Goal: Task Accomplishment & Management: Manage account settings

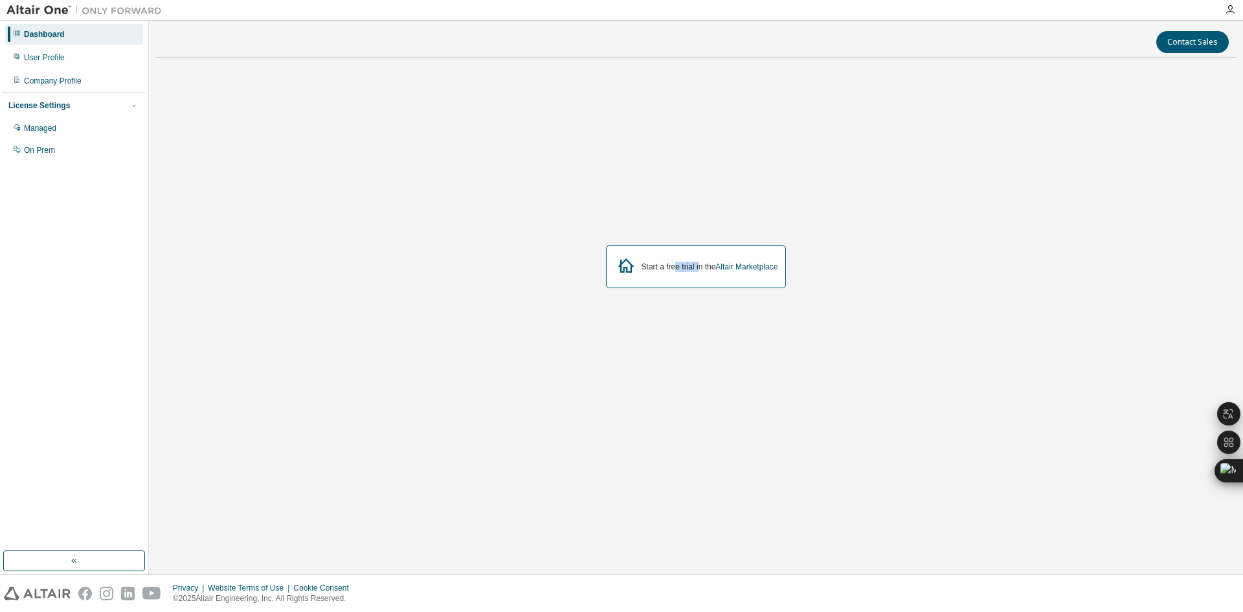
drag, startPoint x: 672, startPoint y: 267, endPoint x: 701, endPoint y: 267, distance: 29.1
click at [701, 267] on div "Start a free trial in the Altair Marketplace" at bounding box center [709, 267] width 137 height 10
click at [62, 58] on div "User Profile" at bounding box center [44, 57] width 41 height 10
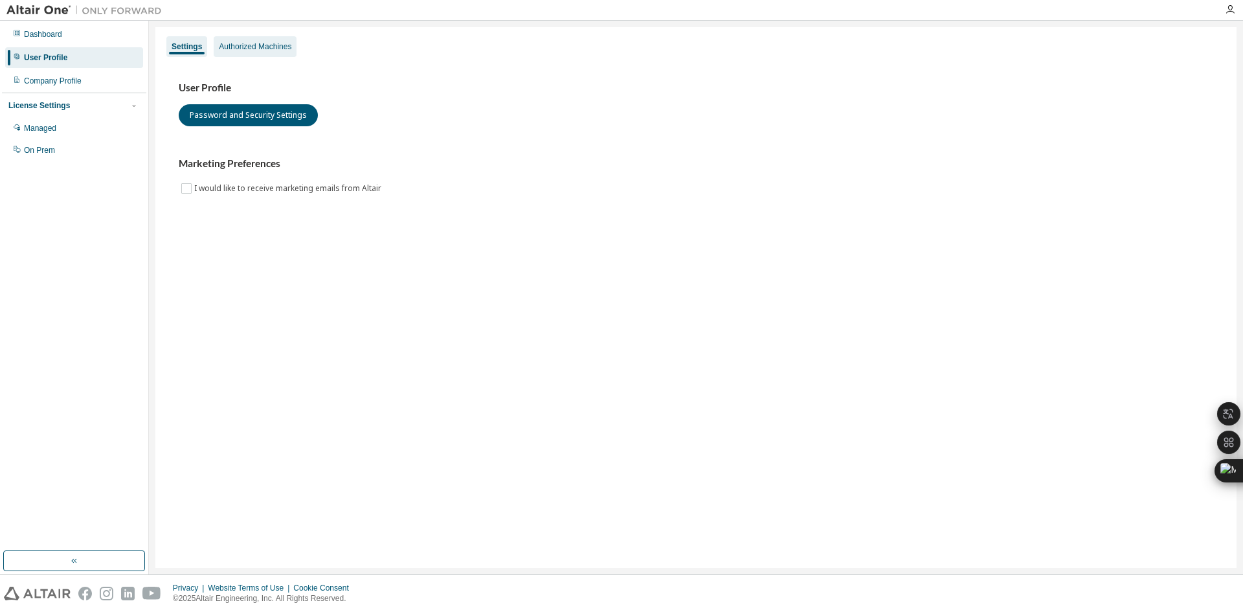
click at [265, 45] on div "Authorized Machines" at bounding box center [255, 46] width 72 height 10
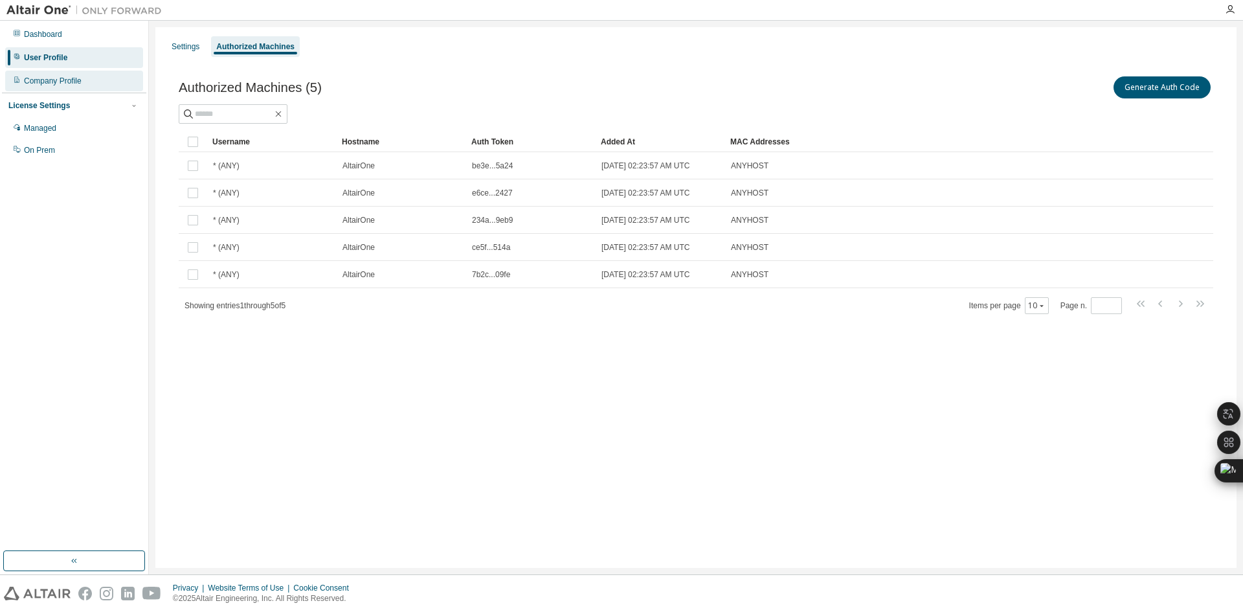
click at [94, 78] on div "Company Profile" at bounding box center [74, 81] width 138 height 21
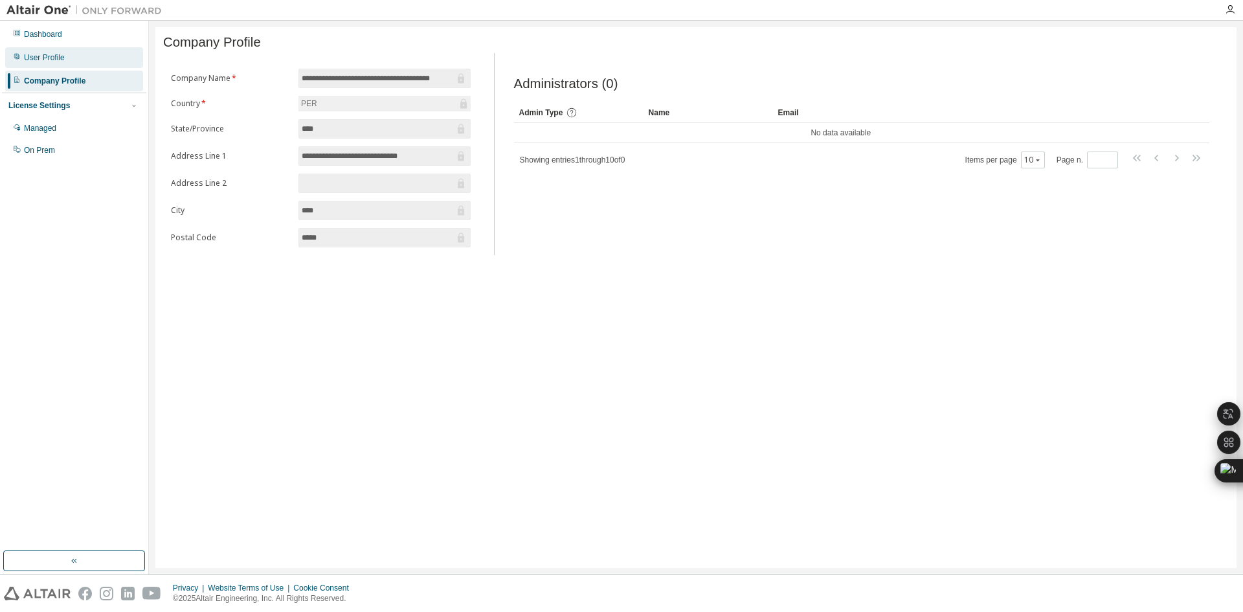
click at [109, 58] on div "User Profile" at bounding box center [74, 57] width 138 height 21
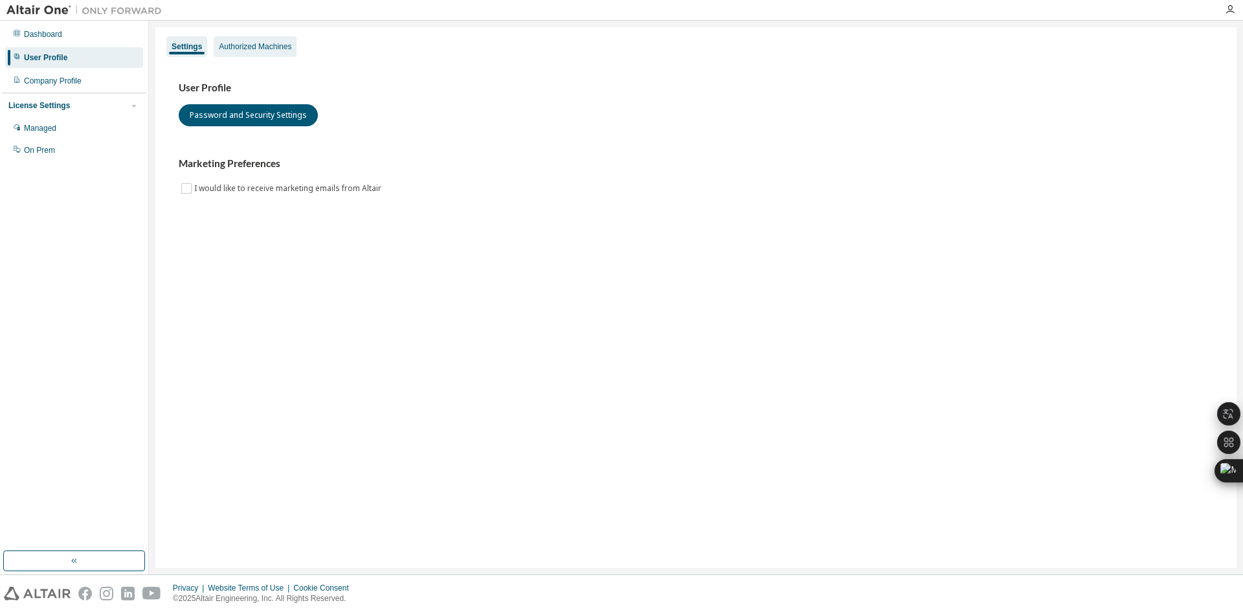
click at [243, 52] on div "Authorized Machines" at bounding box center [255, 46] width 83 height 21
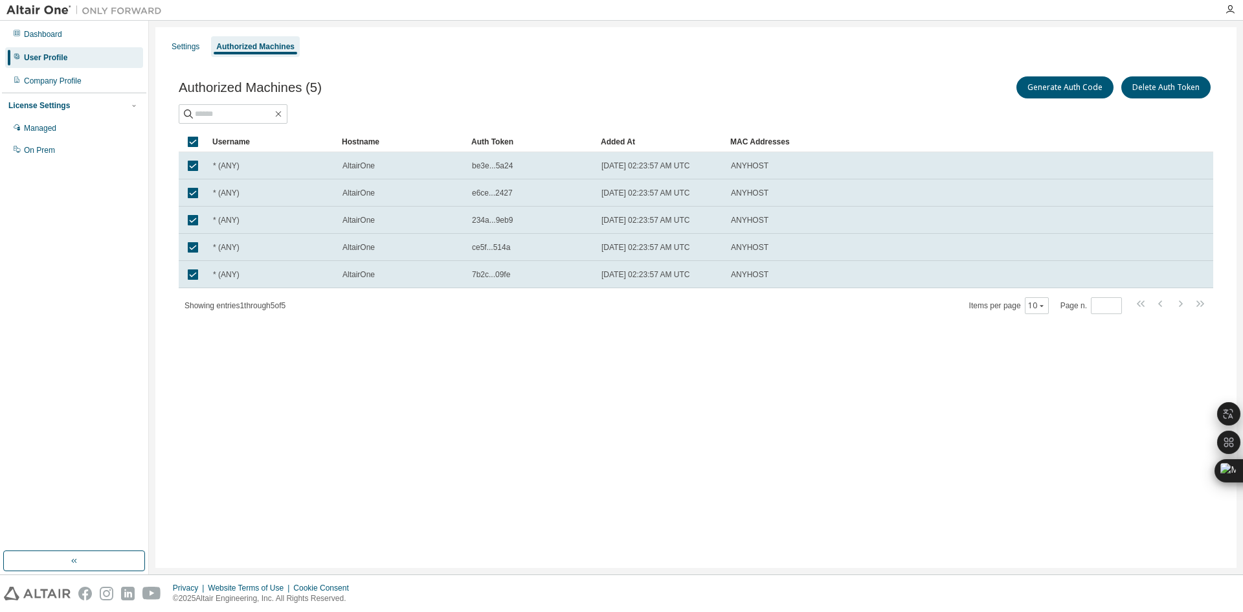
click at [695, 92] on div "Authorized Machines (5) Generate Auth Code Delete Auth Token" at bounding box center [696, 87] width 1034 height 27
click at [50, 131] on div "Managed" at bounding box center [40, 128] width 32 height 10
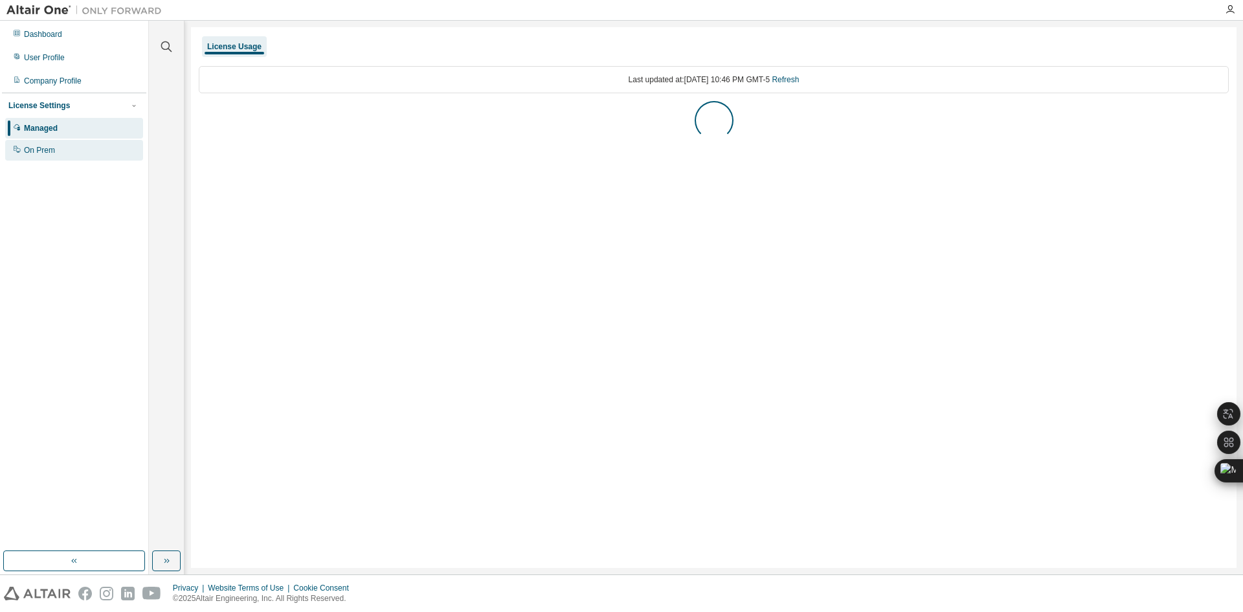
click at [67, 146] on div "On Prem" at bounding box center [74, 150] width 138 height 21
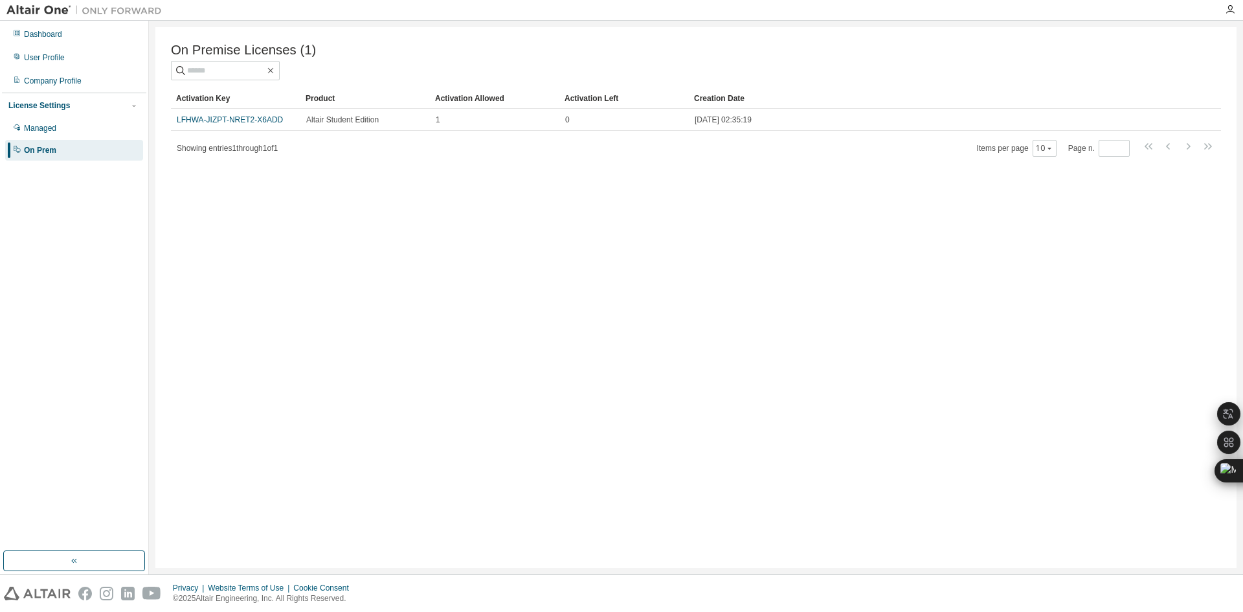
drag, startPoint x: 262, startPoint y: 120, endPoint x: 273, endPoint y: 154, distance: 36.0
click at [197, 206] on div "On Premise Licenses (1) Clear Load Save Save As Field Operator Value Select fil…" at bounding box center [695, 297] width 1081 height 541
drag, startPoint x: 291, startPoint y: 120, endPoint x: 164, endPoint y: 125, distance: 126.3
click at [164, 125] on div "On Premise Licenses (1) Clear Load Save Save As Field Operator Value Select fil…" at bounding box center [695, 297] width 1081 height 541
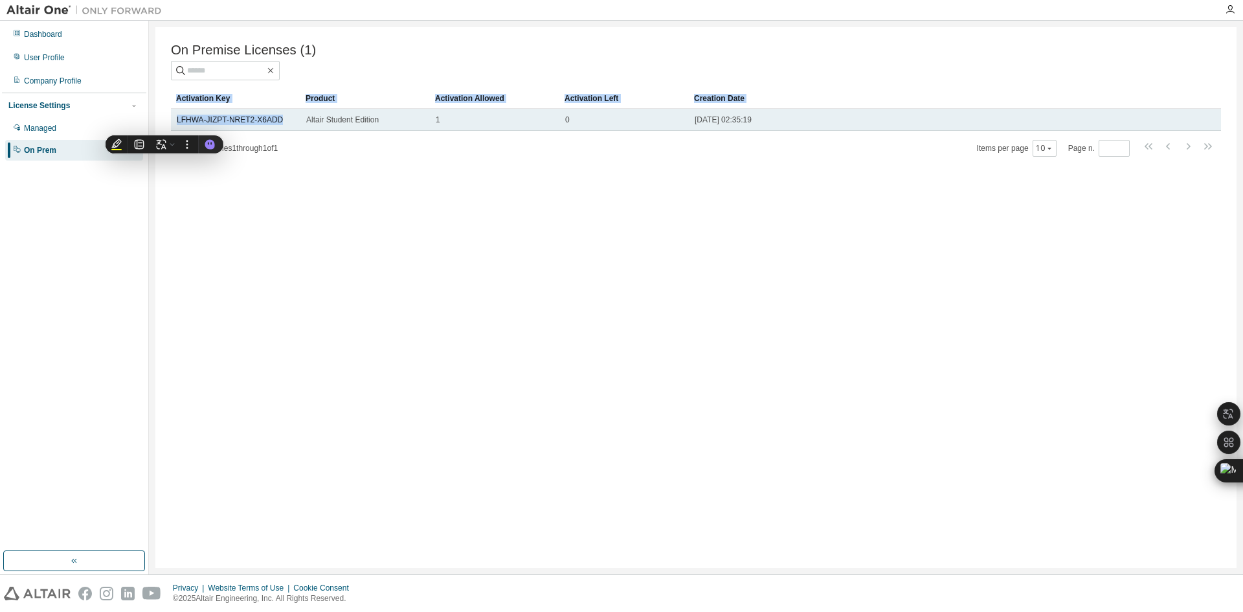
click at [297, 131] on td "LFHWA-JIZPT-NRET2-X6ADD" at bounding box center [235, 120] width 129 height 22
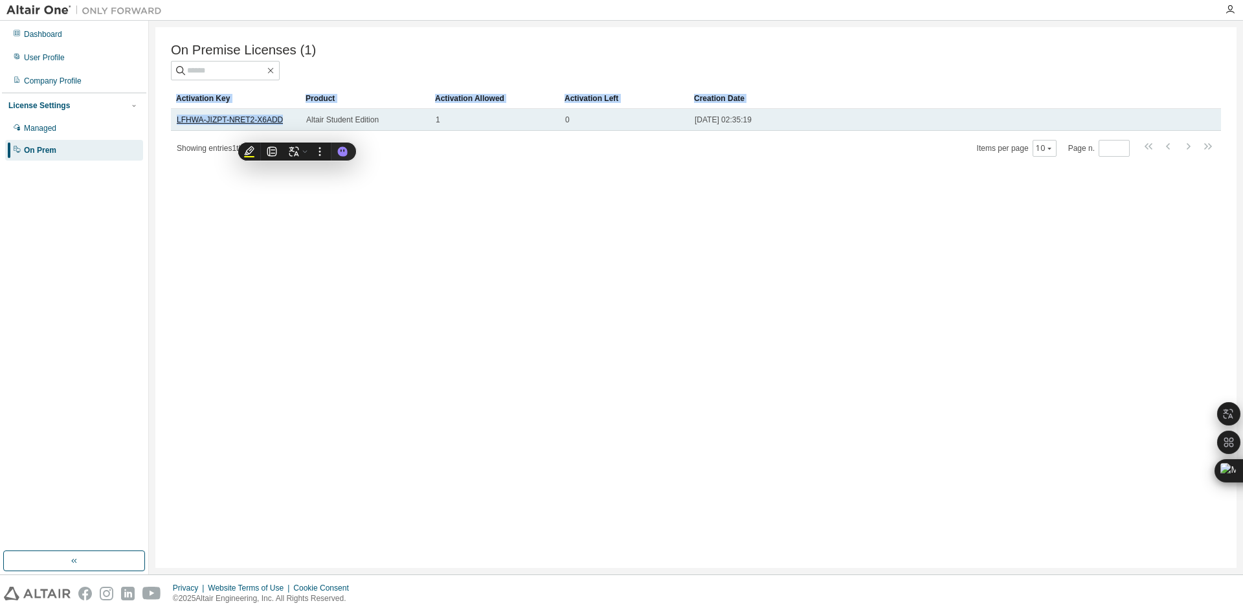
click at [264, 121] on link "LFHWA-JIZPT-NRET2-X6ADD" at bounding box center [230, 119] width 106 height 9
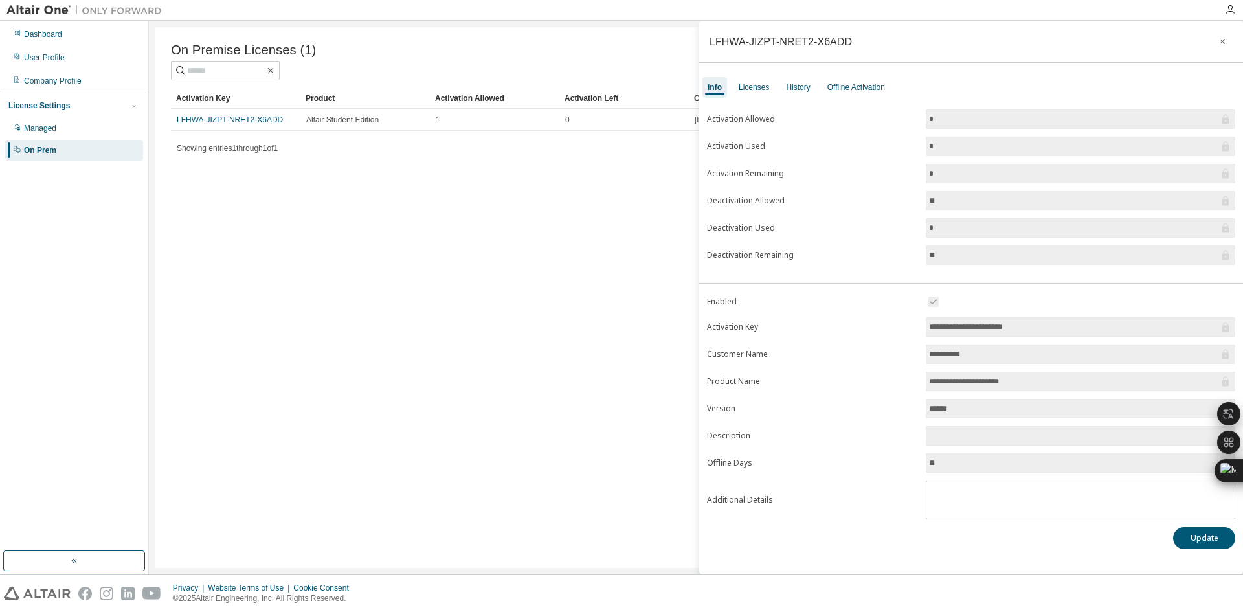
drag, startPoint x: 1044, startPoint y: 326, endPoint x: 898, endPoint y: 318, distance: 146.5
click at [898, 318] on form "**********" at bounding box center [971, 406] width 528 height 225
